Goal: Task Accomplishment & Management: Manage account settings

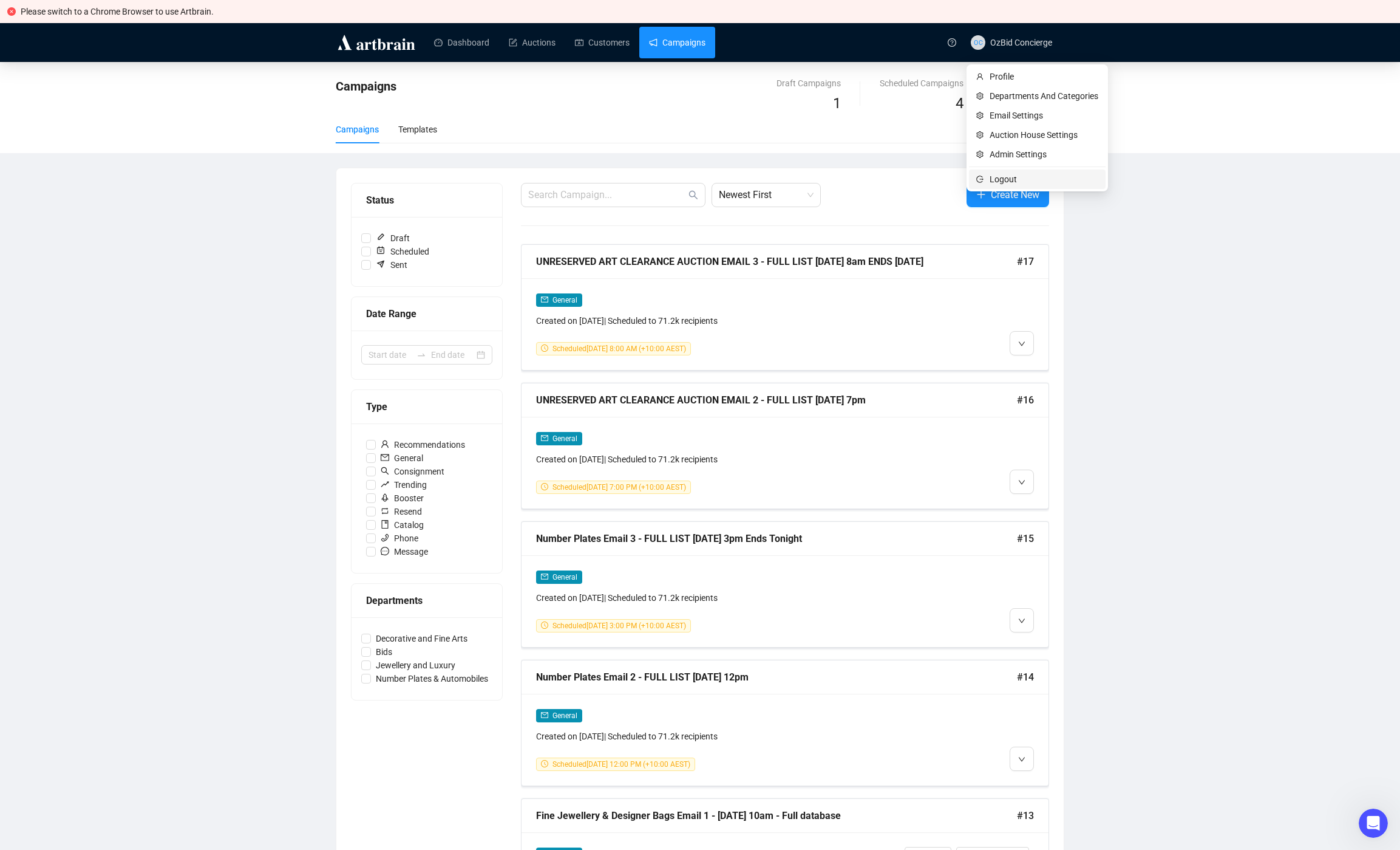
click at [1004, 181] on span "Logout" at bounding box center [1044, 179] width 109 height 13
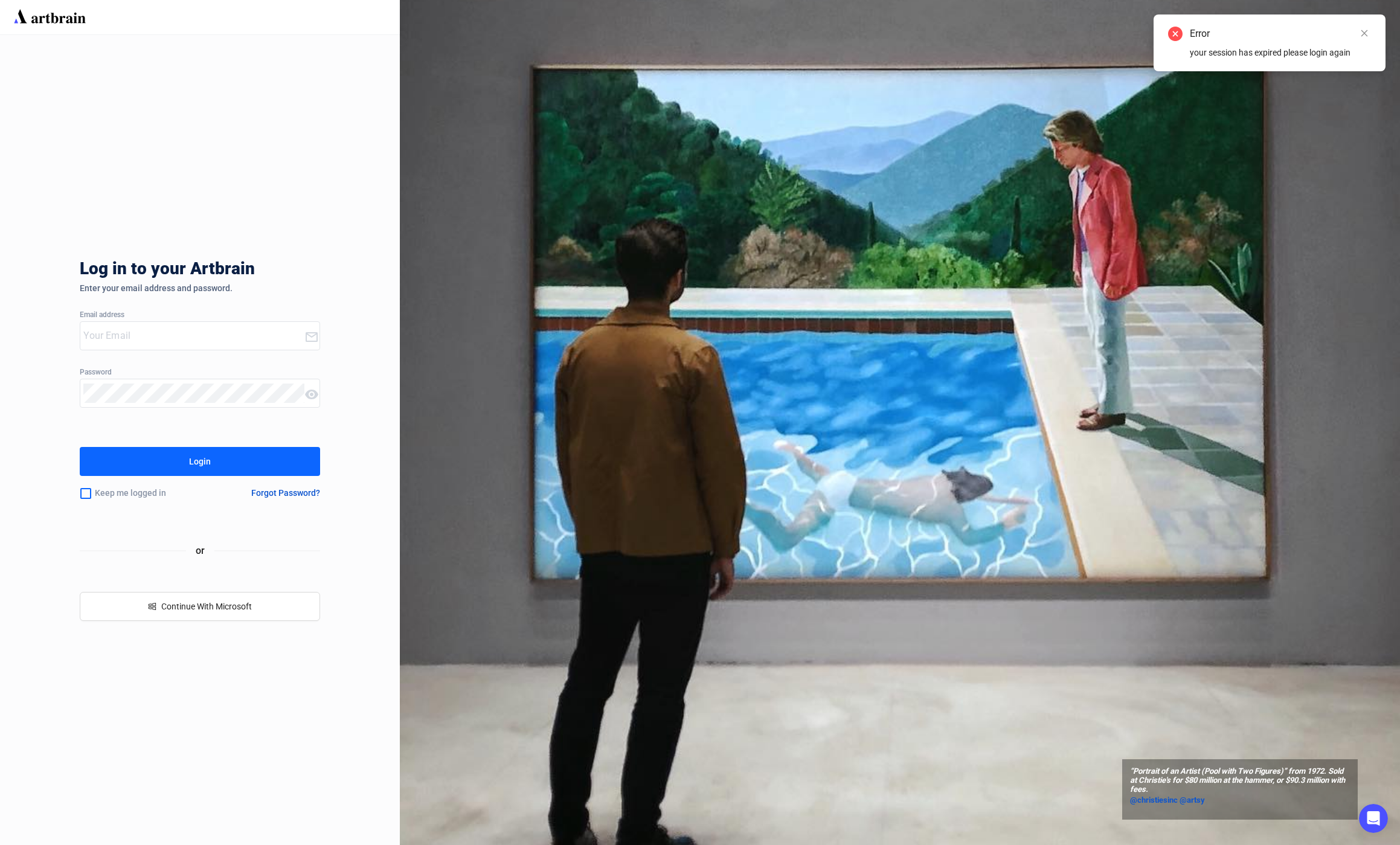
click at [163, 332] on input "email" at bounding box center [193, 336] width 220 height 20
type input "[EMAIL_ADDRESS][DOMAIN_NAME]"
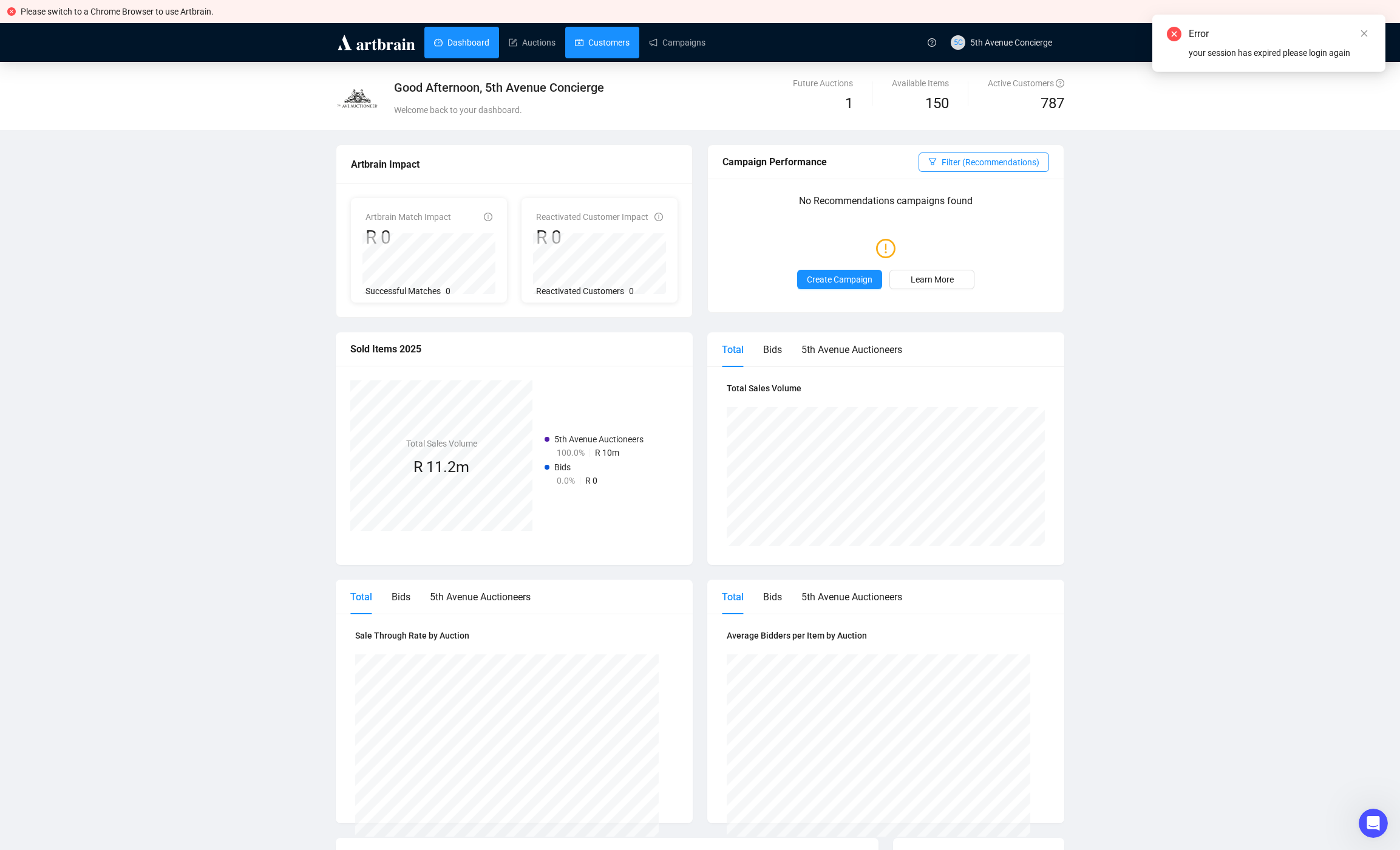
click at [630, 44] on link "Customers" at bounding box center [602, 43] width 55 height 32
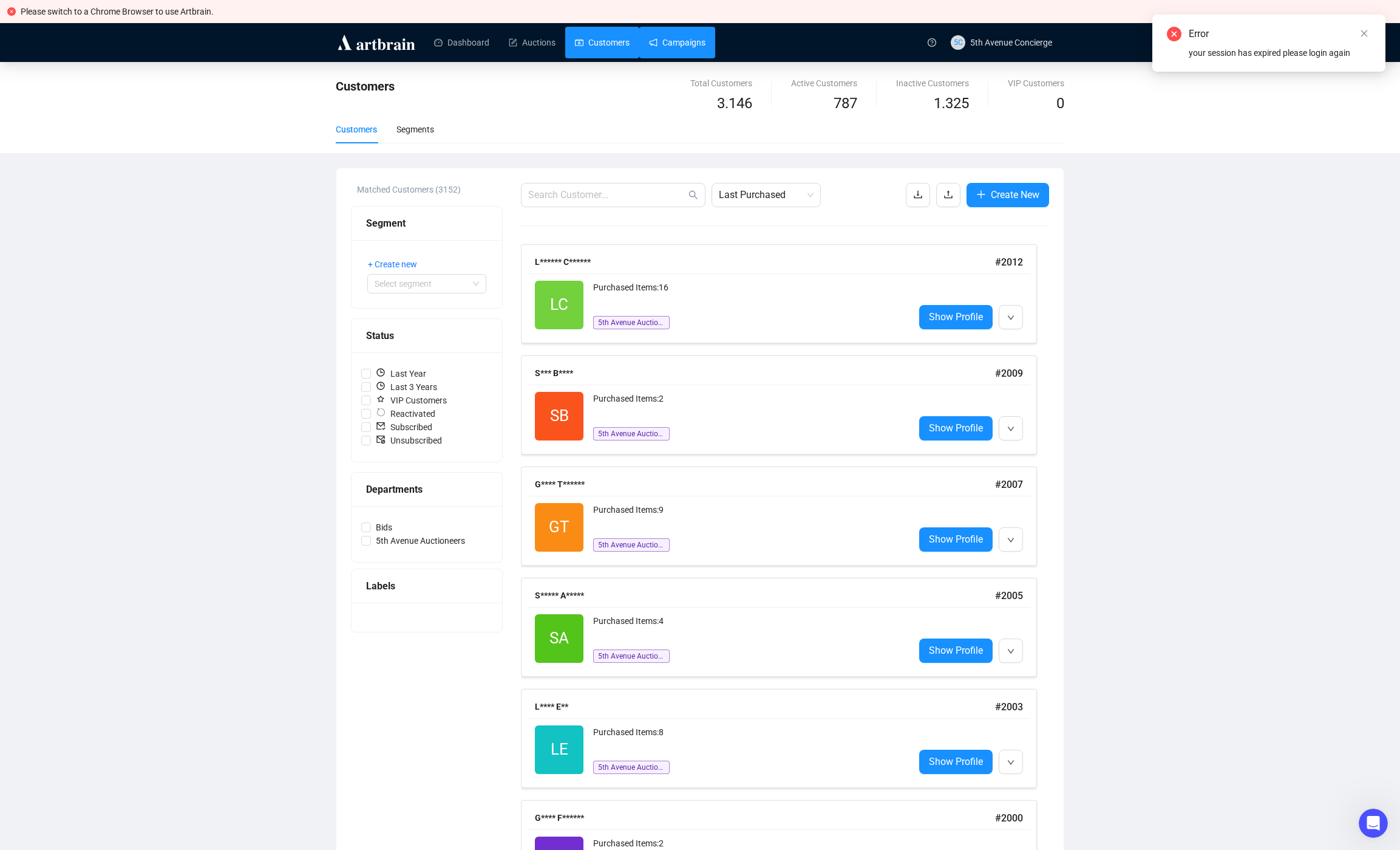
click at [689, 44] on link "Campaigns" at bounding box center [677, 43] width 56 height 32
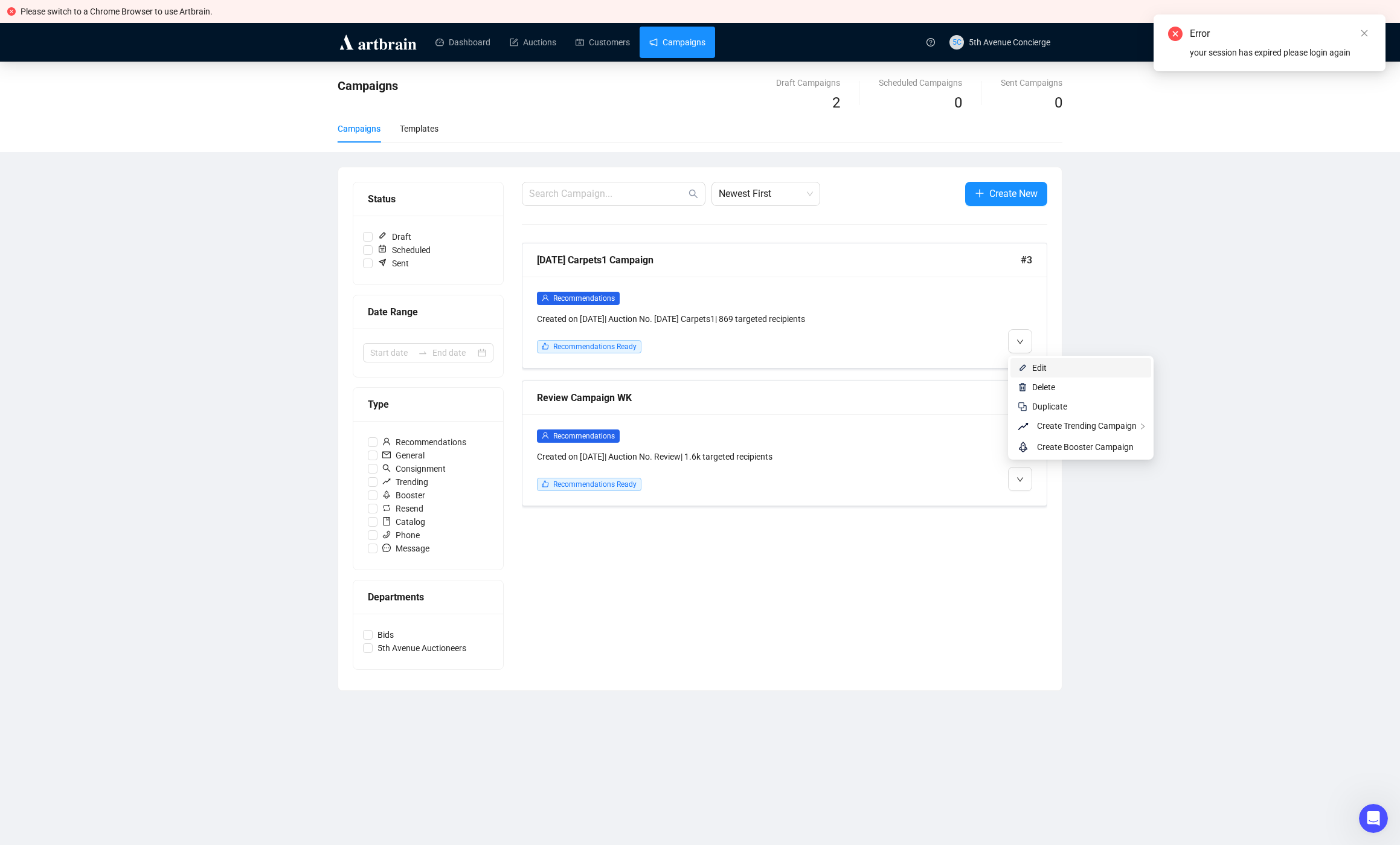
click at [1023, 364] on img at bounding box center [1022, 368] width 10 height 10
